Goal: Task Accomplishment & Management: Use online tool/utility

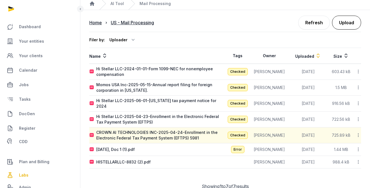
click at [344, 21] on button "Upload" at bounding box center [346, 23] width 29 height 14
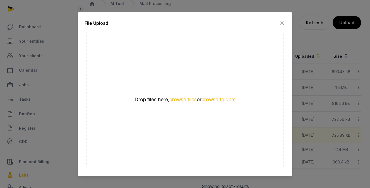
click at [183, 100] on button "browse files" at bounding box center [183, 99] width 27 height 5
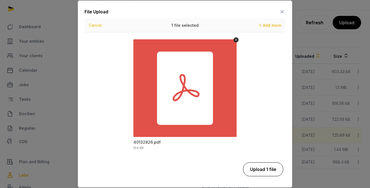
click at [272, 170] on button "Upload 1 file" at bounding box center [263, 170] width 40 height 14
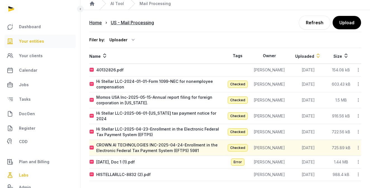
click at [27, 44] on span "Your entities" at bounding box center [31, 41] width 25 height 7
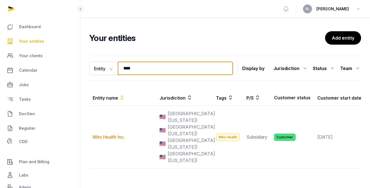
click at [153, 63] on input "****" at bounding box center [175, 68] width 115 height 13
click at [151, 70] on input "****" at bounding box center [175, 68] width 115 height 13
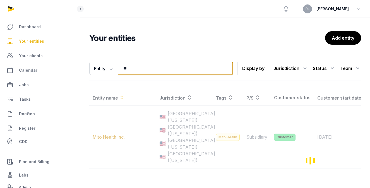
type input "*"
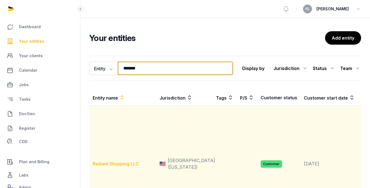
type input "*******"
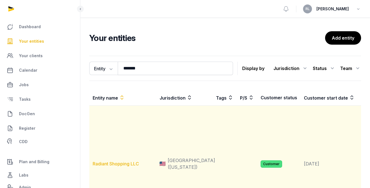
click at [124, 167] on link "Radiant Shopping LLC" at bounding box center [116, 164] width 46 height 6
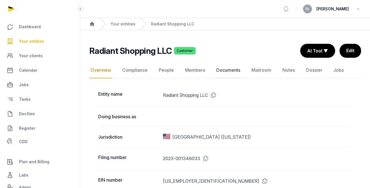
click at [231, 70] on link "Documents" at bounding box center [228, 70] width 26 height 16
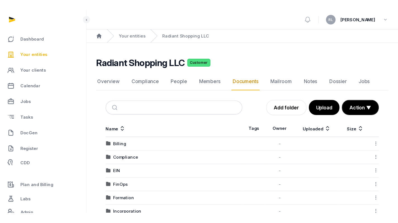
scroll to position [41, 0]
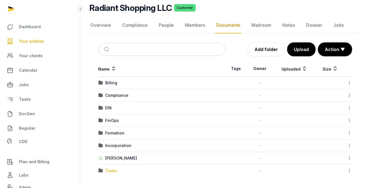
click at [111, 170] on div "Taxes" at bounding box center [111, 171] width 12 height 6
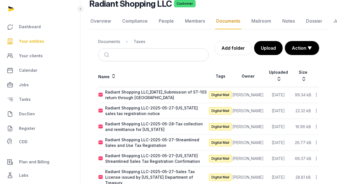
scroll to position [0, 0]
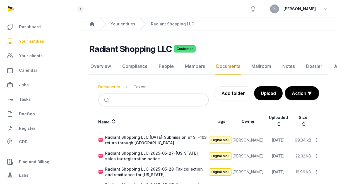
click at [103, 87] on div "Documents" at bounding box center [109, 87] width 22 height 6
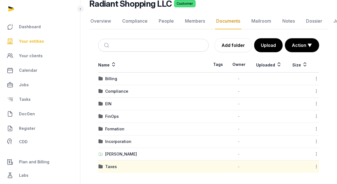
scroll to position [45, 0]
click at [115, 154] on div "[PERSON_NAME]" at bounding box center [121, 154] width 32 height 6
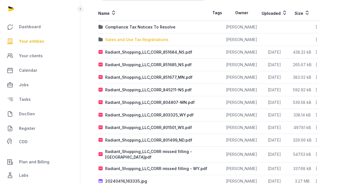
scroll to position [117, 0]
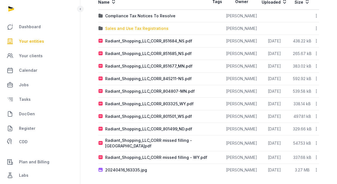
click at [147, 27] on div "Sales and Use Tax Registrations" at bounding box center [136, 29] width 63 height 6
